Goal: Task Accomplishment & Management: Manage account settings

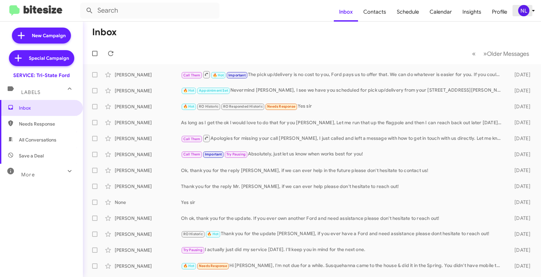
click at [520, 11] on div "NL" at bounding box center [524, 10] width 11 height 11
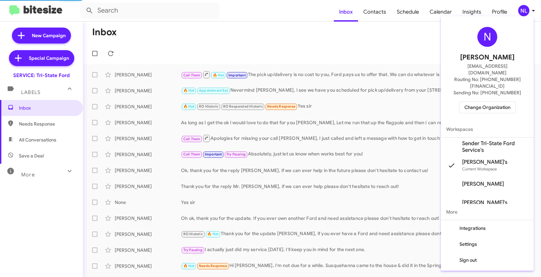
click at [483, 102] on span "Change Organization" at bounding box center [488, 107] width 46 height 11
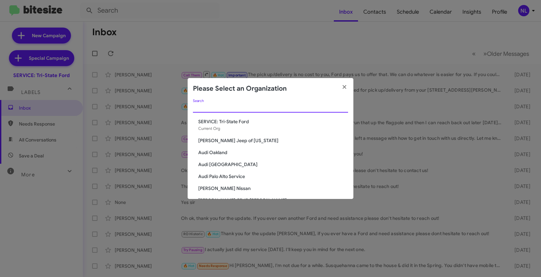
click at [270, 106] on input "Search" at bounding box center [270, 107] width 155 height 5
paste input "[PERSON_NAME] Jeep of [US_STATE]"
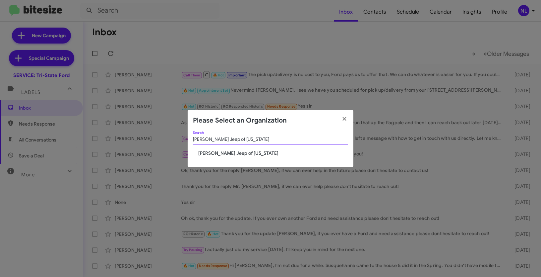
type input "[PERSON_NAME] Jeep of [US_STATE]"
click at [220, 150] on span "[PERSON_NAME] Jeep of [US_STATE]" at bounding box center [273, 153] width 150 height 7
click at [220, 152] on span "[PERSON_NAME] Jeep of [US_STATE]" at bounding box center [273, 153] width 150 height 7
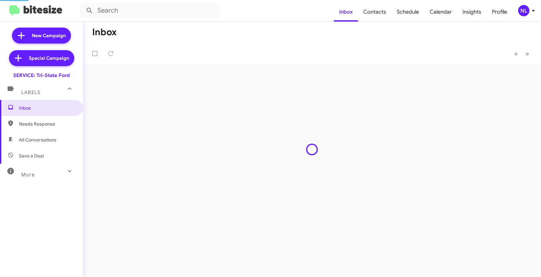
click at [523, 11] on div "NL" at bounding box center [524, 10] width 11 height 11
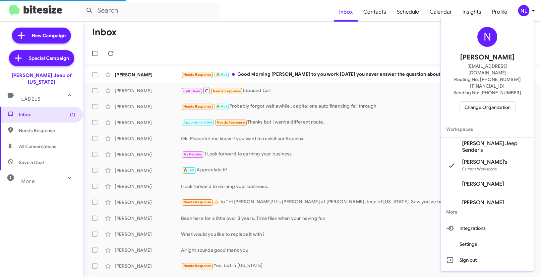
click at [483, 137] on span "[PERSON_NAME] Jeep Sender's" at bounding box center [487, 146] width 93 height 19
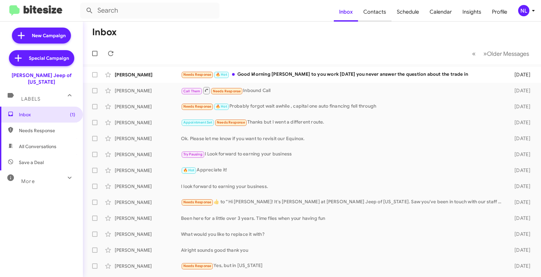
click at [378, 13] on span "Contacts" at bounding box center [375, 11] width 34 height 19
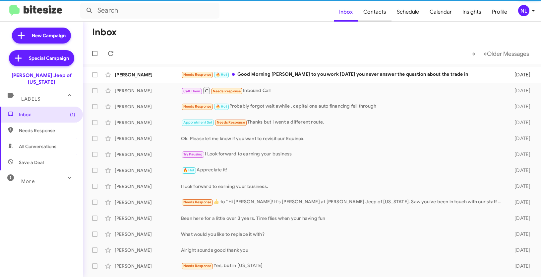
click at [374, 13] on span "Contacts" at bounding box center [375, 11] width 34 height 19
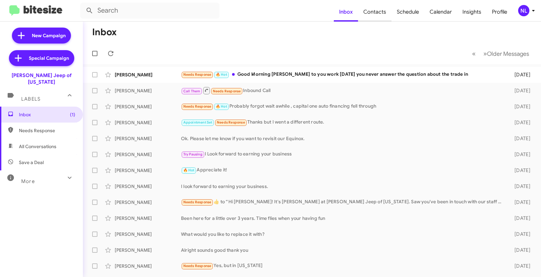
type input "in:groups"
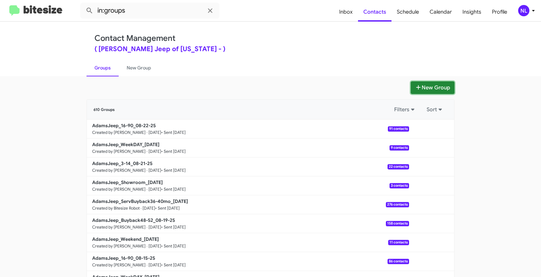
click at [427, 89] on button "New Group" at bounding box center [433, 87] width 44 height 13
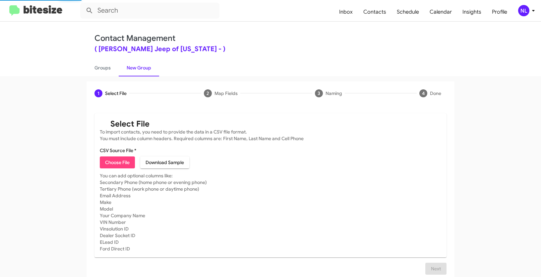
click at [113, 162] on span "Choose File" at bounding box center [117, 162] width 25 height 12
click at [120, 161] on span "Choose File" at bounding box center [117, 162] width 25 height 12
click at [525, 12] on div "NL" at bounding box center [524, 10] width 11 height 11
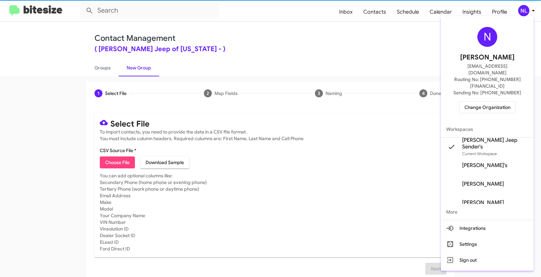
click at [505, 90] on div "N Nen Limbauan nen@bitesize.co Routing No: +1 (443) 564-4560 Sending No: +1 (41…" at bounding box center [487, 70] width 93 height 102
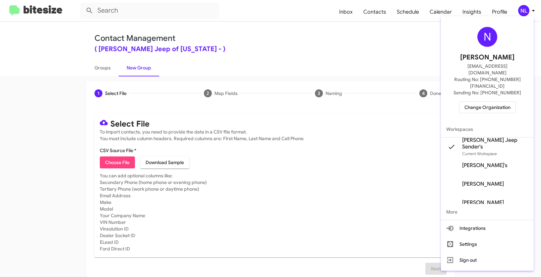
click at [504, 102] on span "Change Organization" at bounding box center [488, 107] width 46 height 11
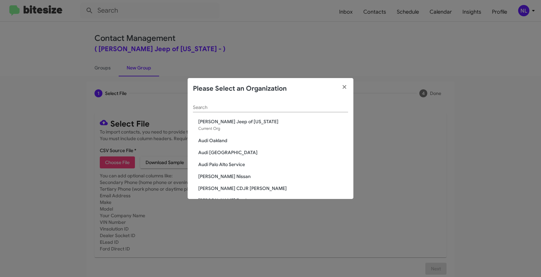
click at [274, 112] on div "Search" at bounding box center [270, 108] width 155 height 19
click at [267, 106] on input "Search" at bounding box center [270, 107] width 155 height 5
paste input "[PERSON_NAME] FIFE"
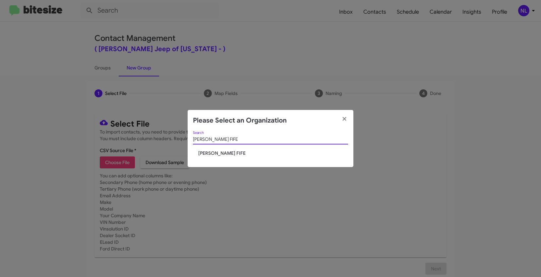
type input "[PERSON_NAME] FIFE"
click at [223, 148] on div "Johnson RV FIFE Search" at bounding box center [270, 140] width 155 height 19
click at [221, 153] on span "[PERSON_NAME] FIFE" at bounding box center [273, 153] width 150 height 7
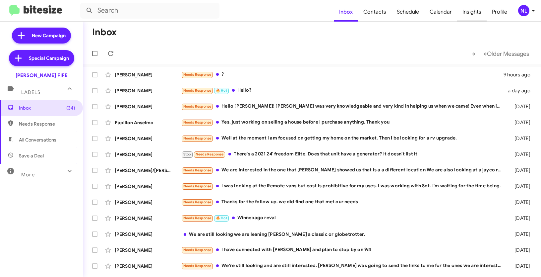
click at [476, 10] on span "Insights" at bounding box center [473, 11] width 30 height 19
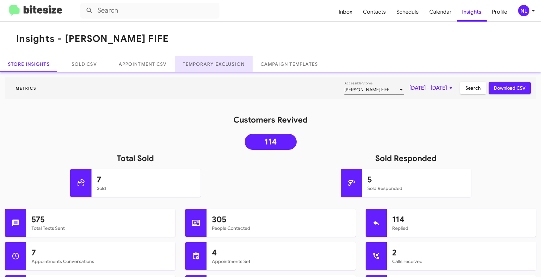
click at [216, 66] on link "Temporary Exclusion" at bounding box center [214, 64] width 78 height 16
